Goal: Book appointment/travel/reservation

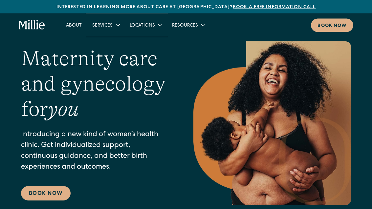
scroll to position [3, 0]
click at [112, 23] on div "Services" at bounding box center [105, 25] width 37 height 11
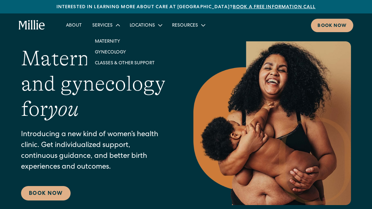
click at [138, 61] on link "Classes & Other Support" at bounding box center [125, 62] width 70 height 11
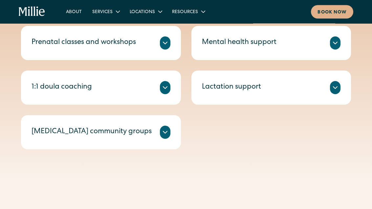
scroll to position [269, 0]
click at [336, 86] on icon at bounding box center [335, 88] width 8 height 8
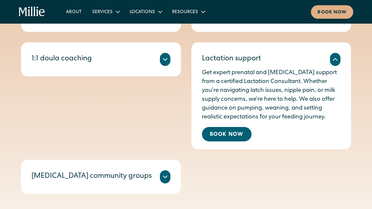
scroll to position [297, 0]
click at [228, 133] on link "Book Now" at bounding box center [227, 134] width 50 height 14
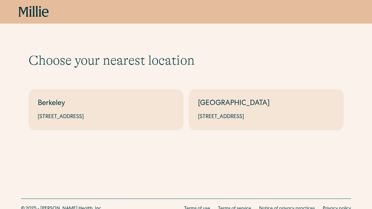
scroll to position [10, 0]
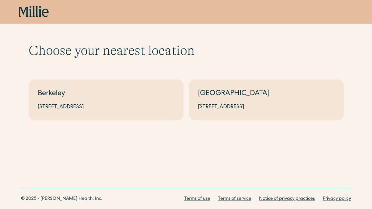
click at [265, 103] on link "South Bay 1471 Saratoga Ave, Suite 101, San Jose, CA 95129" at bounding box center [266, 99] width 155 height 41
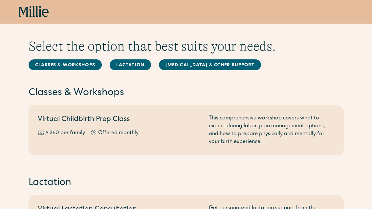
click at [131, 66] on link "Lactation" at bounding box center [130, 64] width 41 height 11
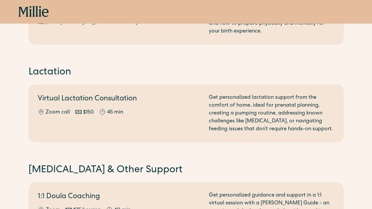
scroll to position [124, 0]
click at [138, 100] on h2 "Virtual Lactation Consultation" at bounding box center [119, 100] width 163 height 11
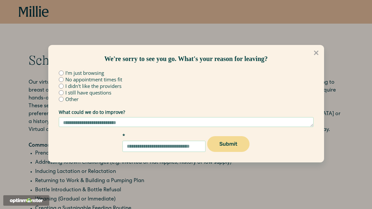
click at [296, 92] on div "I still have questions" at bounding box center [186, 92] width 255 height 5
click at [309, 55] on button at bounding box center [315, 52] width 15 height 15
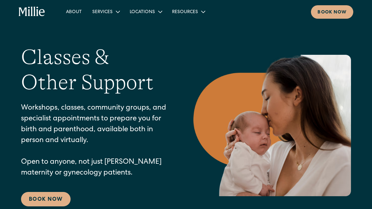
click at [187, 12] on div "Resources" at bounding box center [185, 12] width 26 height 7
click at [105, 15] on div "Services" at bounding box center [102, 12] width 20 height 7
click at [73, 13] on link "About" at bounding box center [74, 11] width 26 height 11
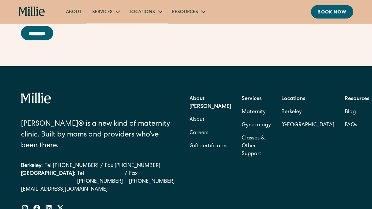
scroll to position [2036, 0]
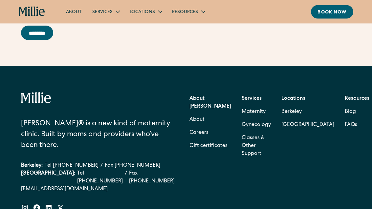
click at [205, 140] on link "Careers" at bounding box center [198, 133] width 19 height 13
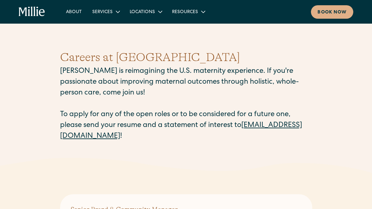
click at [115, 137] on link "[EMAIL_ADDRESS][DOMAIN_NAME]" at bounding box center [181, 131] width 242 height 18
